Goal: Task Accomplishment & Management: Manage account settings

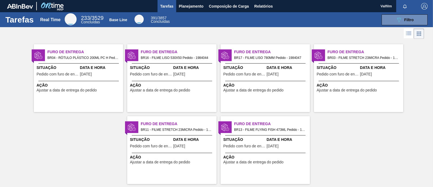
click at [195, 79] on div "Furo de Entrega BR16 - FILME LISO 530X50 Pedido - 1984044 Situação Pedido com f…" at bounding box center [171, 78] width 89 height 68
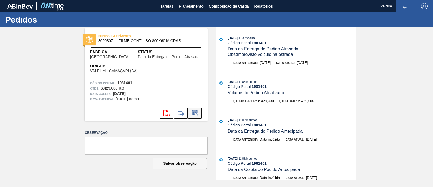
click at [195, 117] on button at bounding box center [195, 113] width 14 height 11
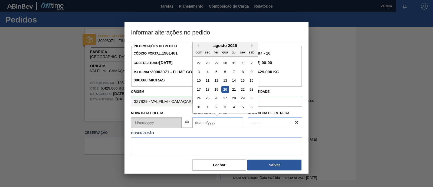
click at [199, 124] on Entrega1981401 "Nova Data Entrega" at bounding box center [218, 122] width 51 height 11
type Entrega1981401 "21082"
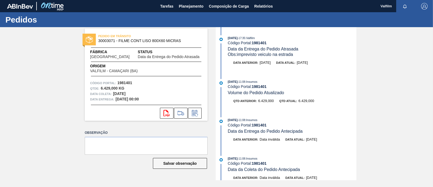
click at [202, 116] on div "svg{fill:#ff0000}" at bounding box center [146, 113] width 123 height 11
click at [193, 110] on icon at bounding box center [195, 113] width 9 height 7
click at [193, 107] on div "svg{fill:#ff0000}" at bounding box center [146, 112] width 123 height 14
click at [197, 114] on icon at bounding box center [195, 113] width 9 height 7
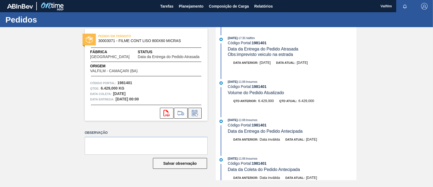
click at [197, 114] on icon at bounding box center [195, 113] width 9 height 7
click at [196, 109] on button at bounding box center [195, 113] width 14 height 11
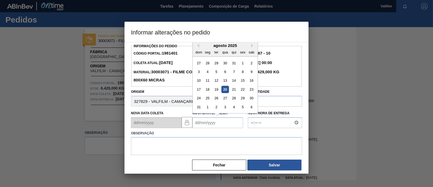
click at [206, 121] on Entrega1981401 "Nova Data Entrega" at bounding box center [218, 122] width 51 height 11
click at [233, 92] on div "21" at bounding box center [234, 89] width 7 height 7
type Entrega1981401 "[DATE]"
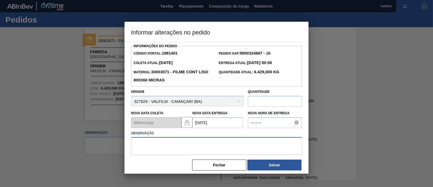
click at [222, 143] on textarea at bounding box center [216, 146] width 171 height 18
type textarea "A"
type textarea "R"
drag, startPoint x: 155, startPoint y: 145, endPoint x: 154, endPoint y: 142, distance: 3.2
click at [154, 144] on textarea "Ajuste data - Problemas com veículo" at bounding box center [216, 146] width 171 height 18
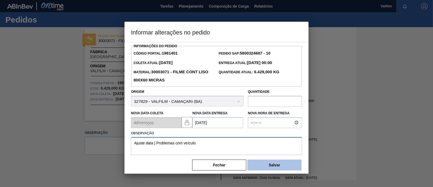
type textarea "Ajuste data | Problemas com veículo"
click at [277, 166] on button "Salvar" at bounding box center [275, 164] width 54 height 11
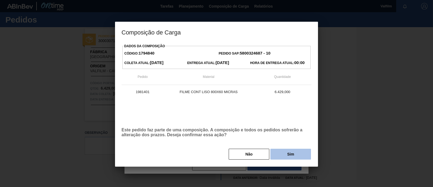
click at [286, 148] on div "Não Sim" at bounding box center [217, 154] width 190 height 12
click at [286, 150] on button "Sim" at bounding box center [291, 153] width 41 height 11
